Goal: Find specific page/section: Find specific page/section

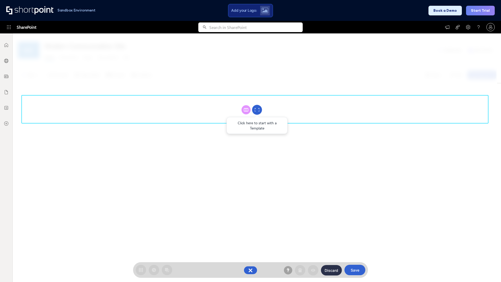
click at [257, 110] on circle at bounding box center [257, 110] width 10 height 10
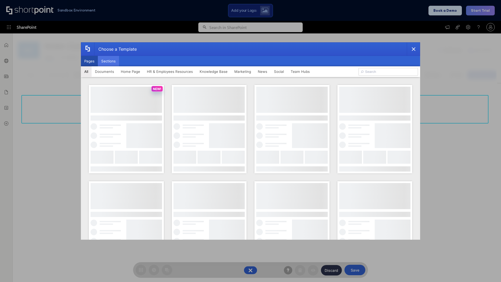
click at [108, 61] on button "Sections" at bounding box center [108, 61] width 21 height 10
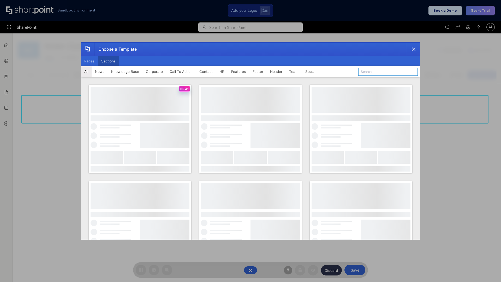
type input "Social News"
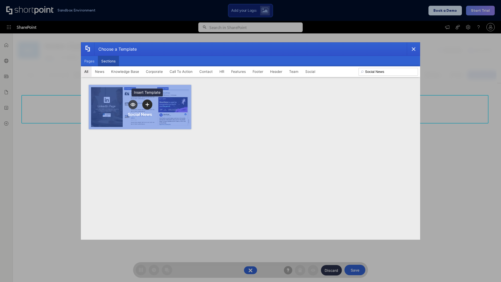
click at [147, 104] on icon "template selector" at bounding box center [147, 105] width 4 height 4
